Goal: Transaction & Acquisition: Purchase product/service

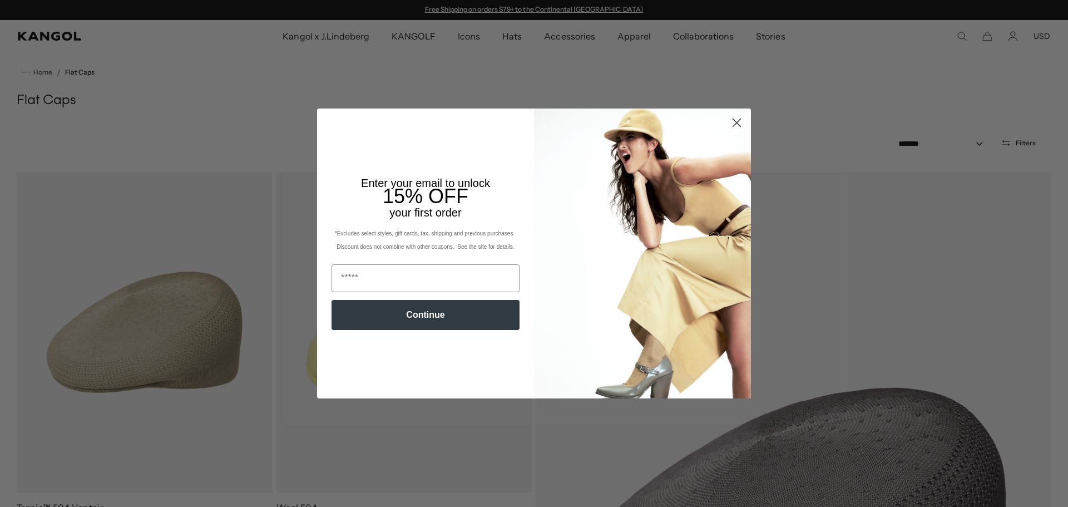
click at [737, 175] on img "POPUP Form" at bounding box center [642, 252] width 217 height 289
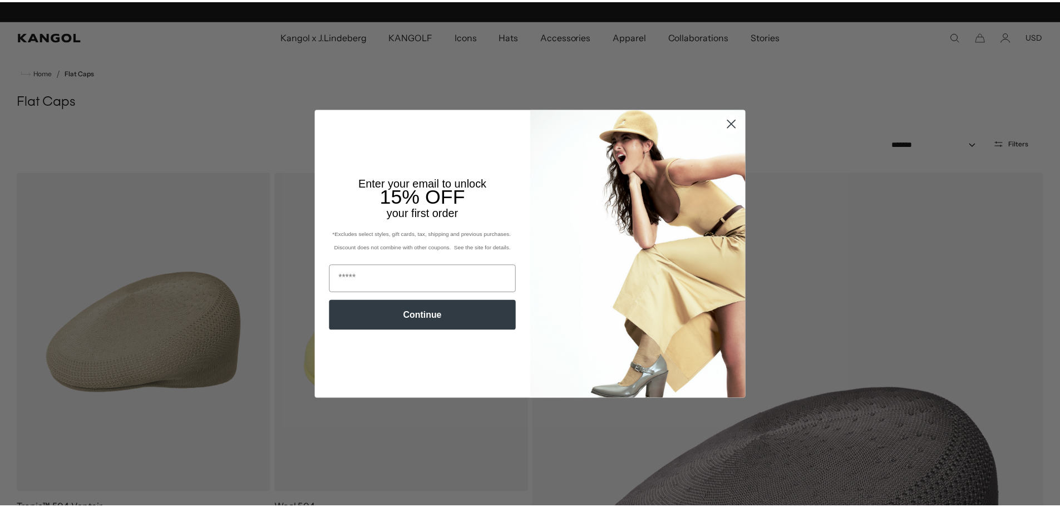
scroll to position [0, 229]
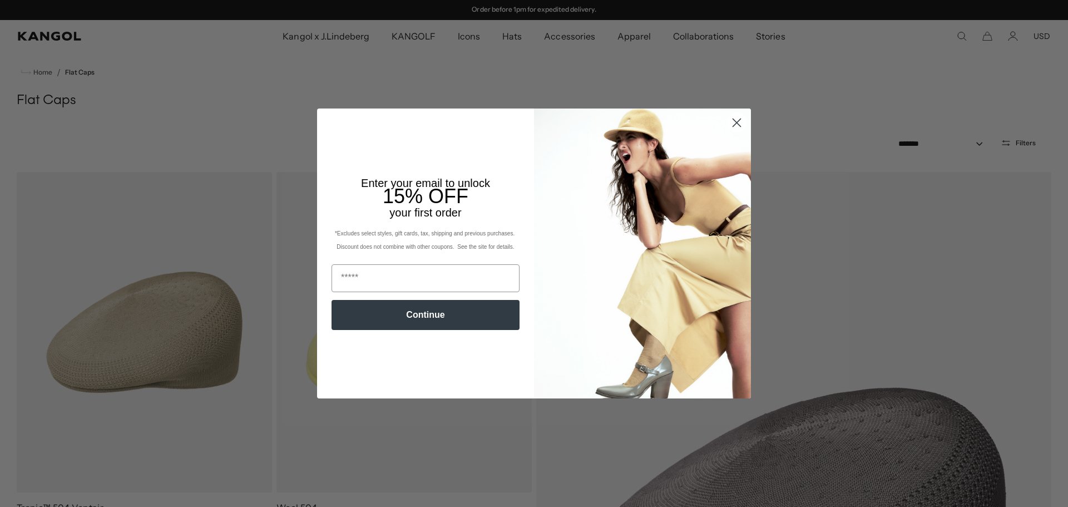
click at [736, 124] on circle "Close dialog" at bounding box center [737, 122] width 18 height 18
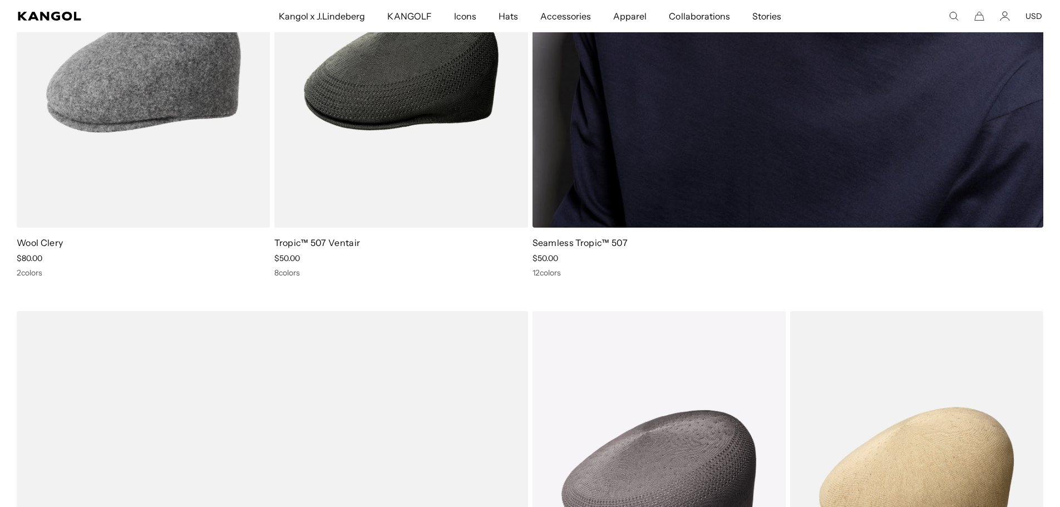
scroll to position [0, 0]
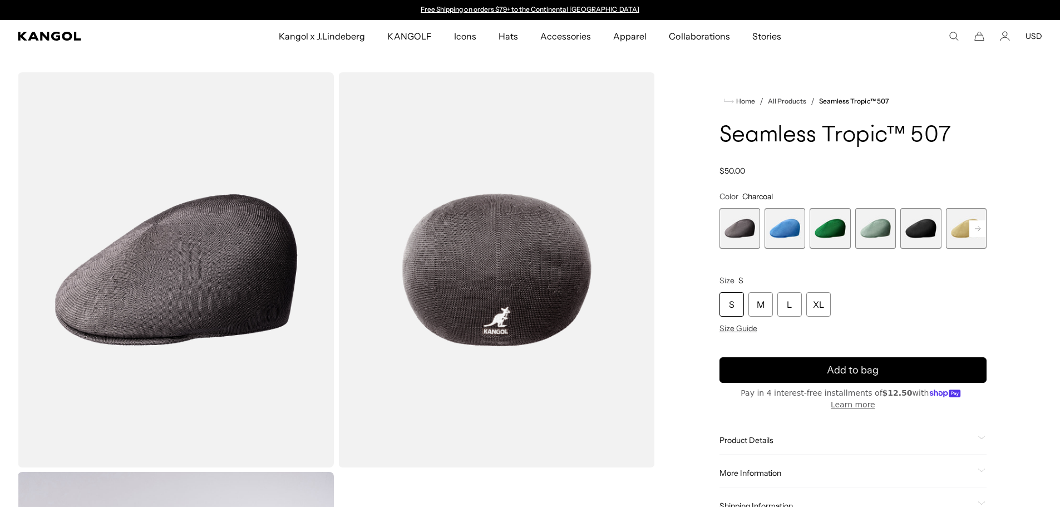
click at [928, 225] on span "5 of 12" at bounding box center [920, 228] width 41 height 41
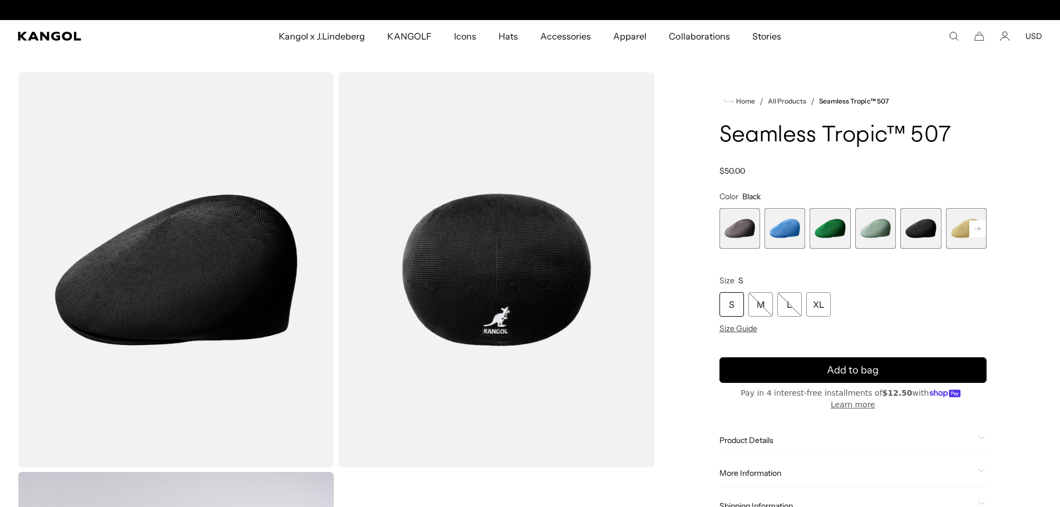
scroll to position [0, 229]
